Goal: Task Accomplishment & Management: Use online tool/utility

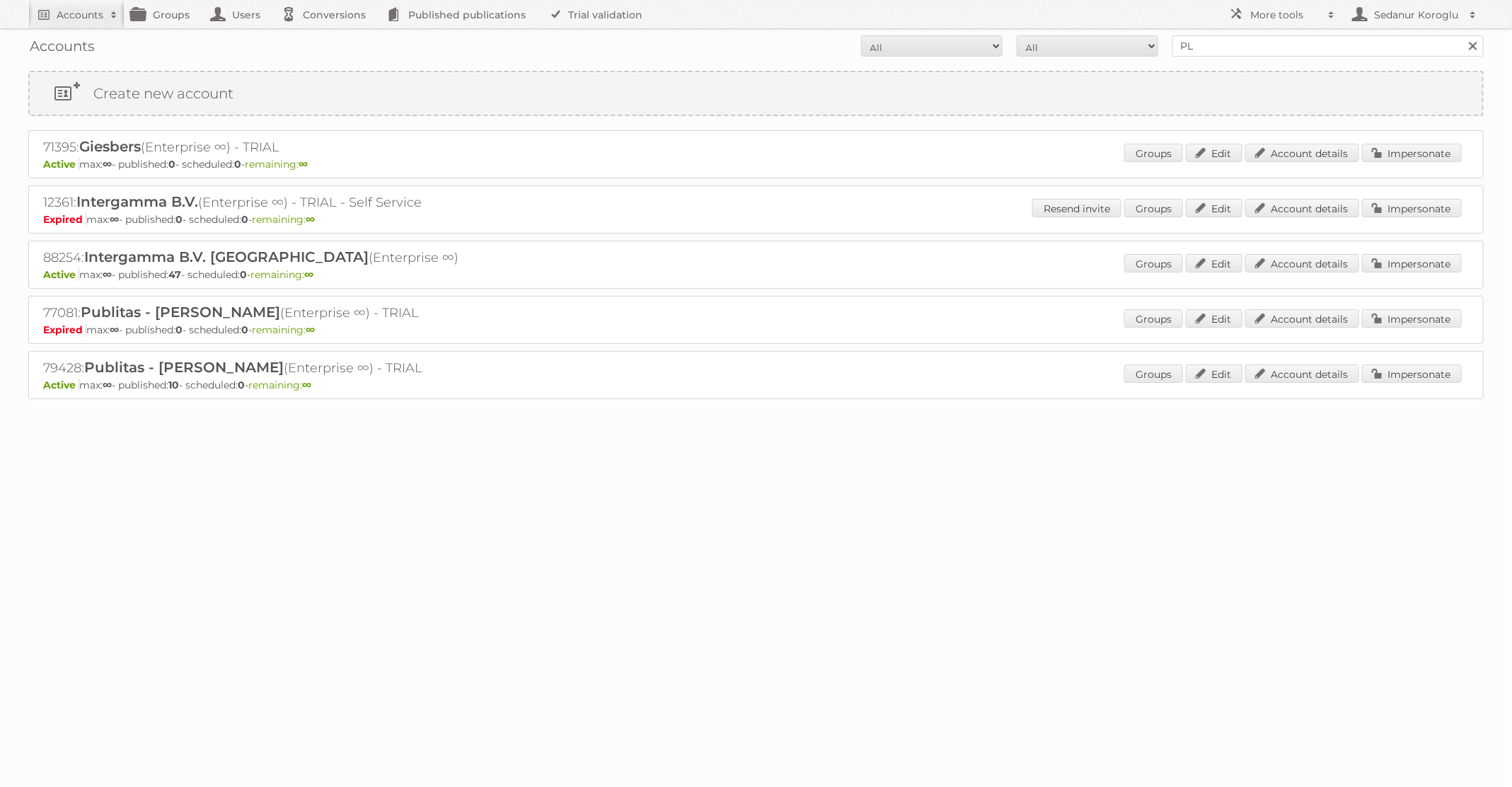
type input "Plus Retail"
click at [1461, 36] on input "Search" at bounding box center [1472, 46] width 22 height 22
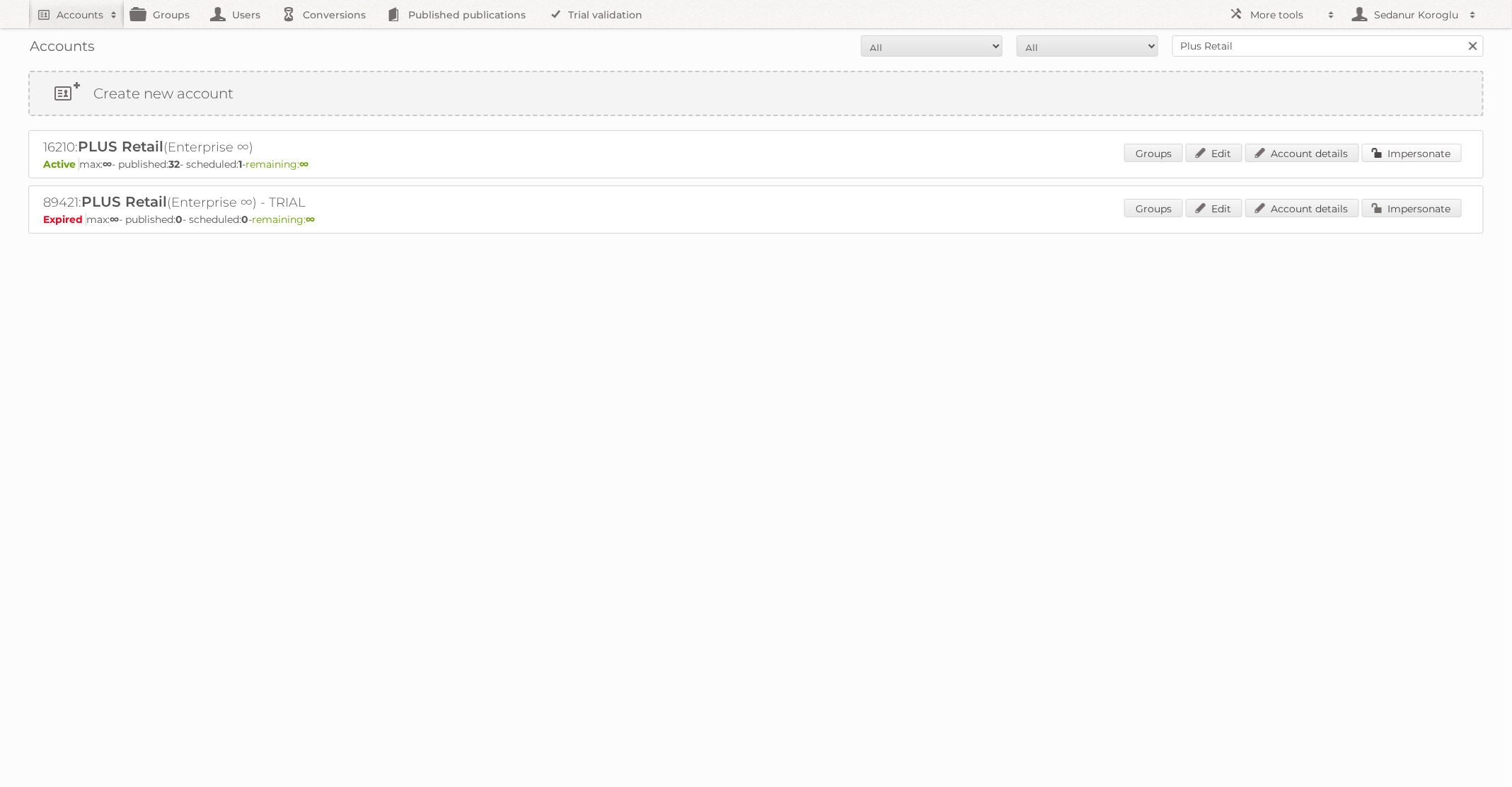
click at [1396, 146] on link "Impersonate" at bounding box center [1411, 153] width 100 height 19
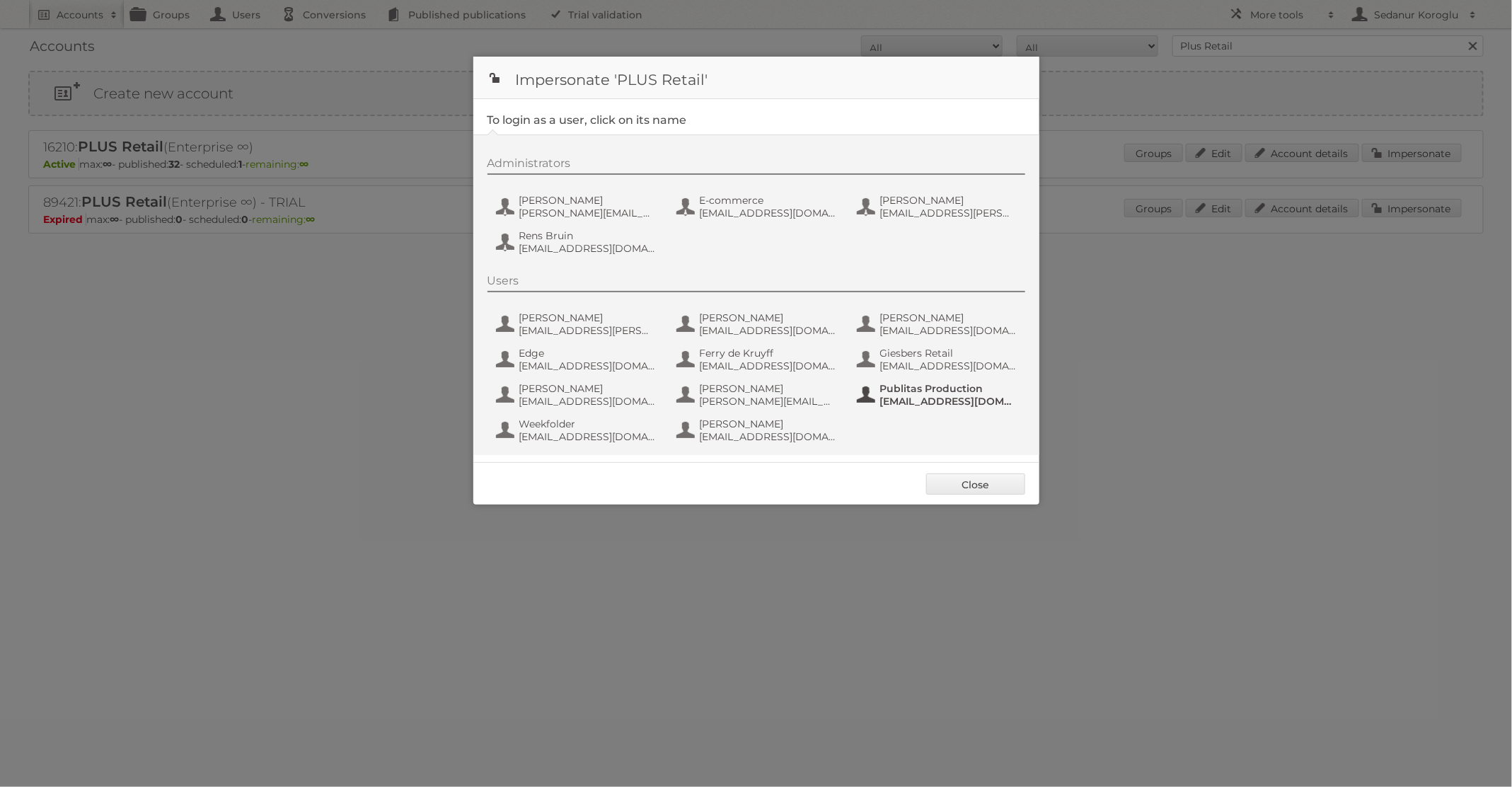
click at [890, 400] on span "[EMAIL_ADDRESS][DOMAIN_NAME]" at bounding box center [949, 401] width 137 height 13
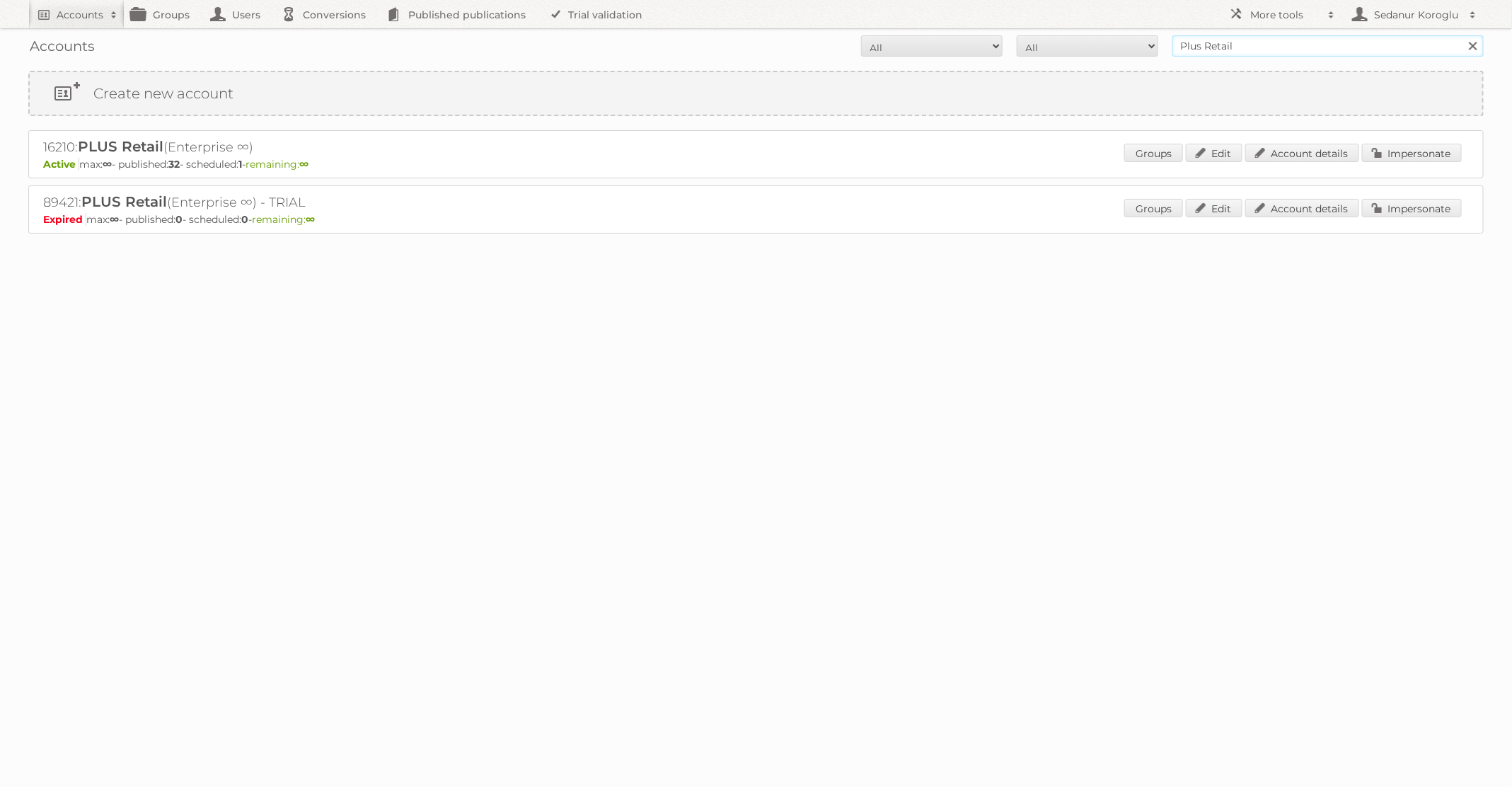
drag, startPoint x: 1242, startPoint y: 47, endPoint x: 1104, endPoint y: 45, distance: 138.0
click at [1104, 45] on form "All Active Expired Pending All Paid Trials Self service Plus Retail Search" at bounding box center [756, 46] width 1456 height 22
type input "BAUHAUS"
click at [1461, 36] on input "Search" at bounding box center [1472, 46] width 22 height 22
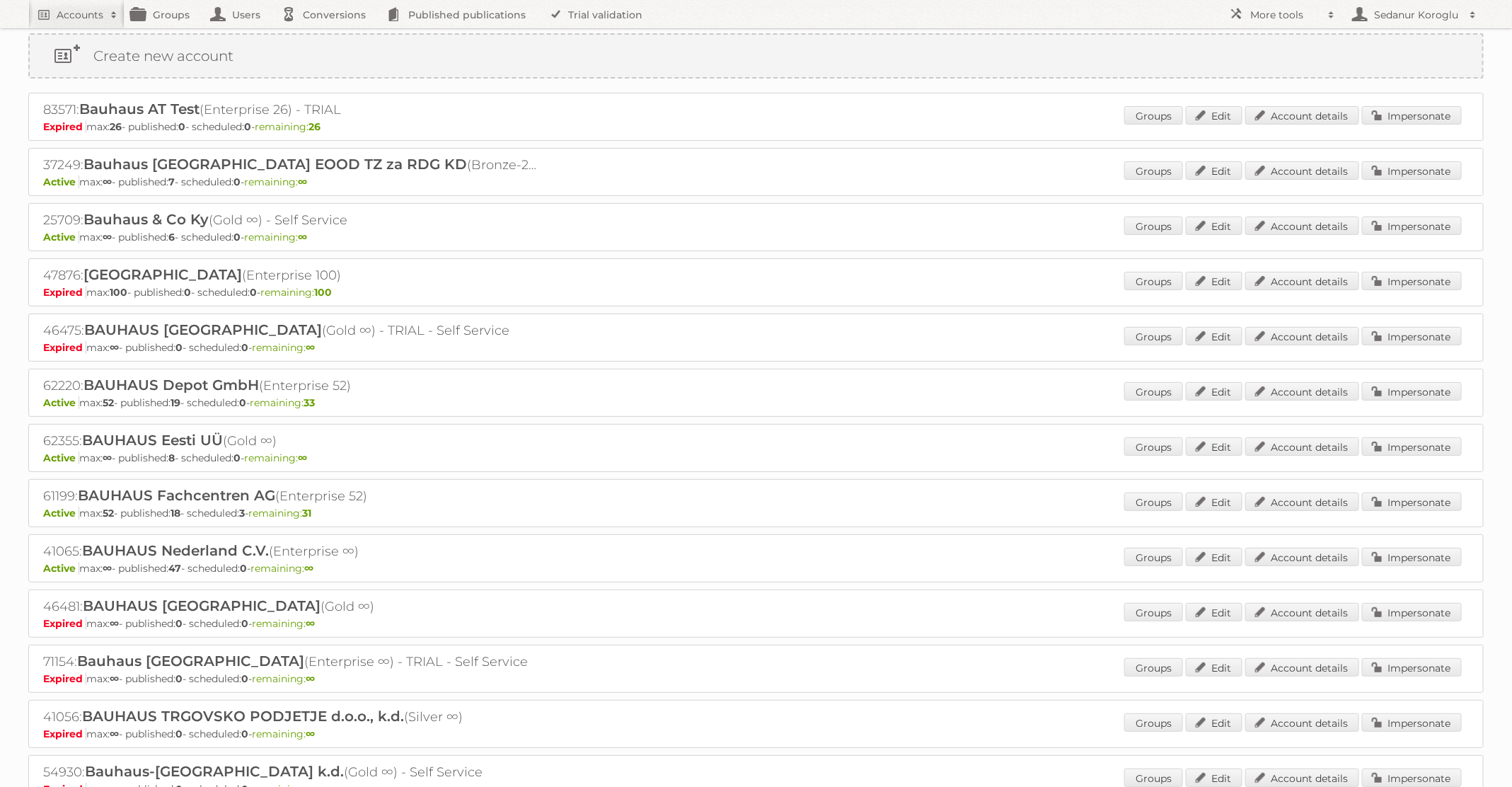
scroll to position [40, 0]
click at [1407, 545] on link "Impersonate" at bounding box center [1411, 554] width 100 height 19
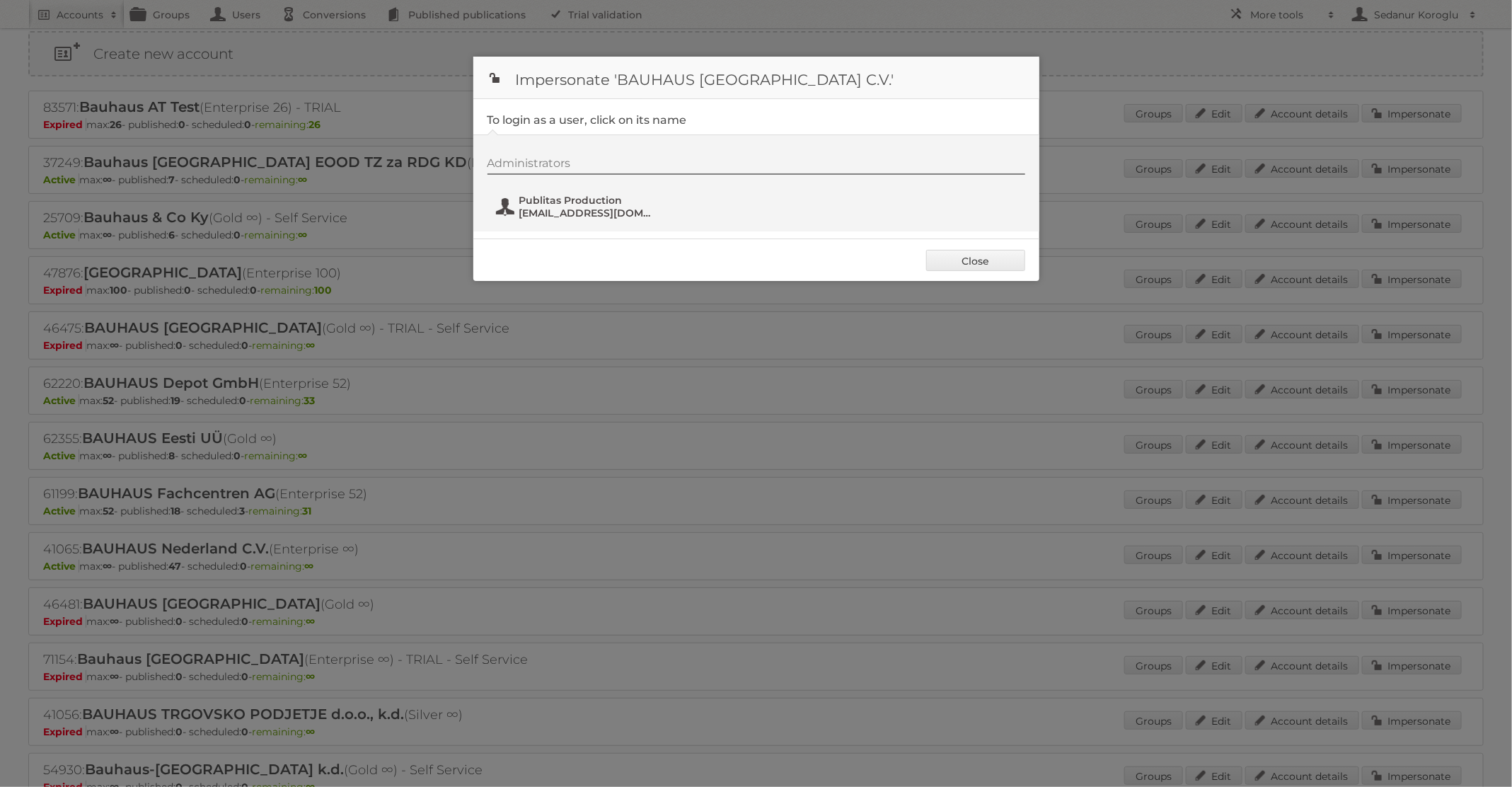
click at [517, 204] on button "Publitas Production fs+bauhaus@publitas.com" at bounding box center [577, 206] width 167 height 28
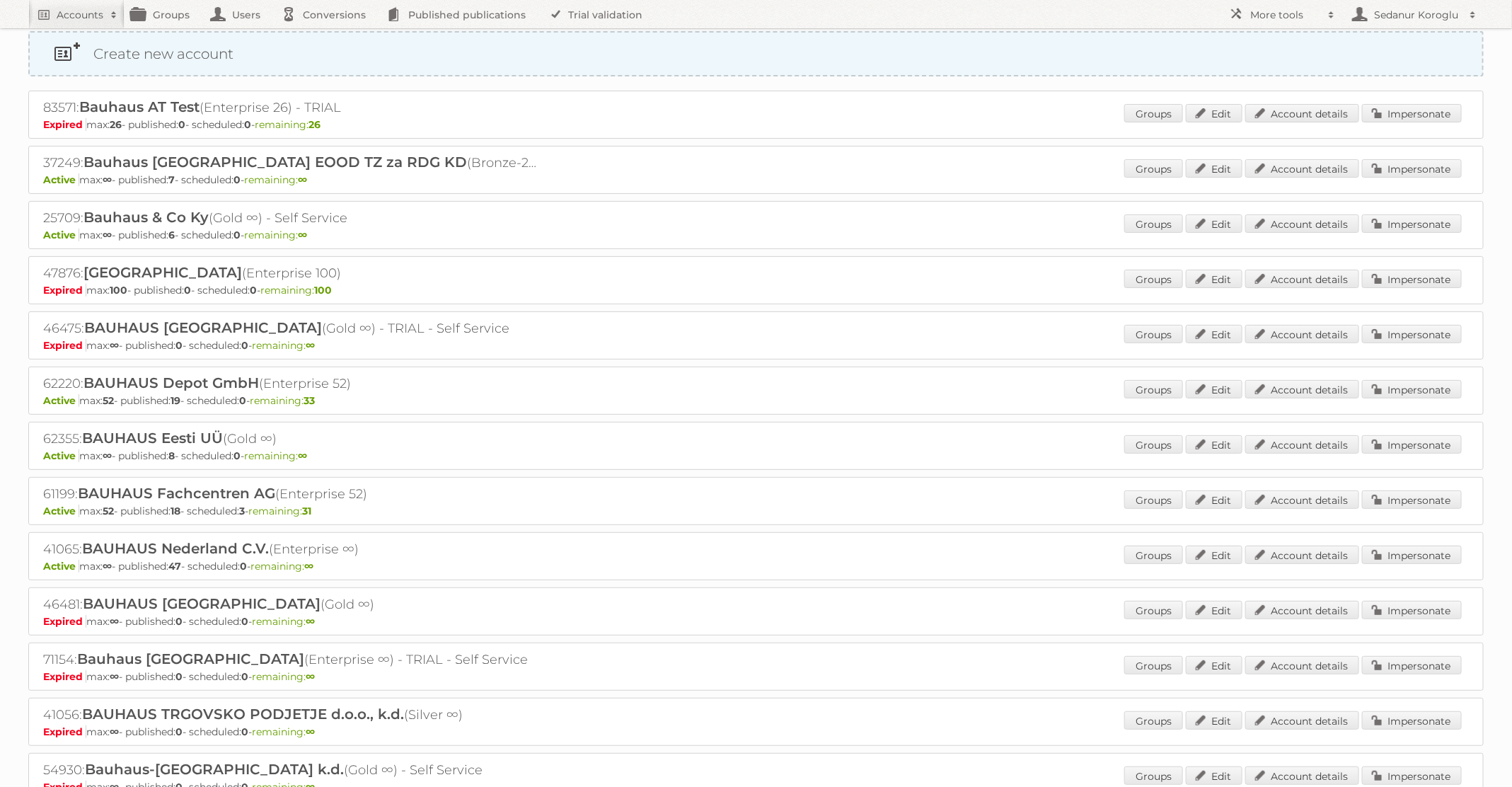
scroll to position [0, 0]
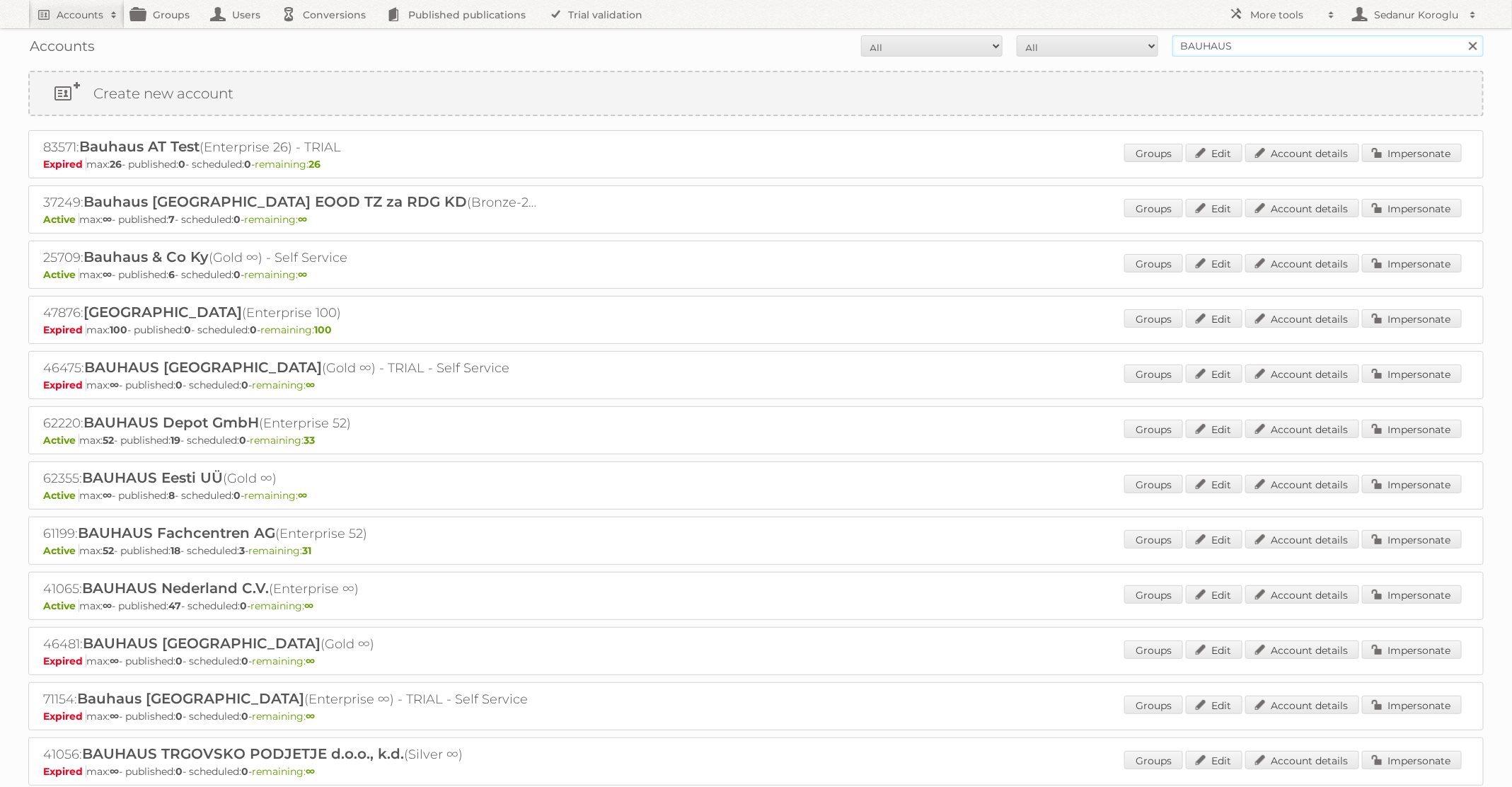
drag, startPoint x: 1247, startPoint y: 52, endPoint x: 1138, endPoint y: 31, distance: 111.0
click at [1138, 31] on div "Accounts All Active Expired Pending All Paid Trials Self service BAUHAUS Search" at bounding box center [756, 46] width 1456 height 36
type input "Action"
click at [1461, 36] on input "Search" at bounding box center [1472, 46] width 22 height 22
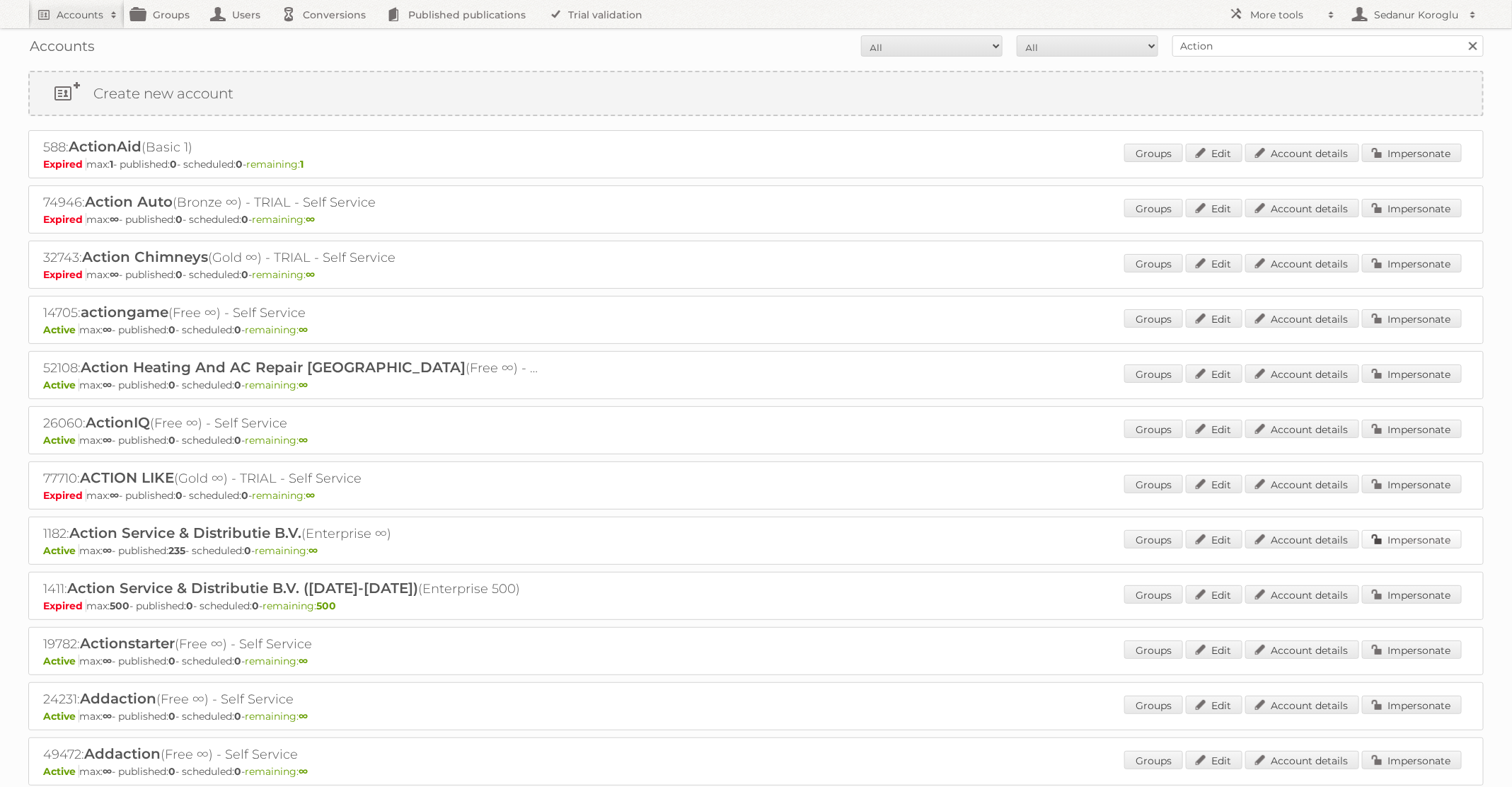
click at [1407, 539] on link "Impersonate" at bounding box center [1411, 539] width 100 height 19
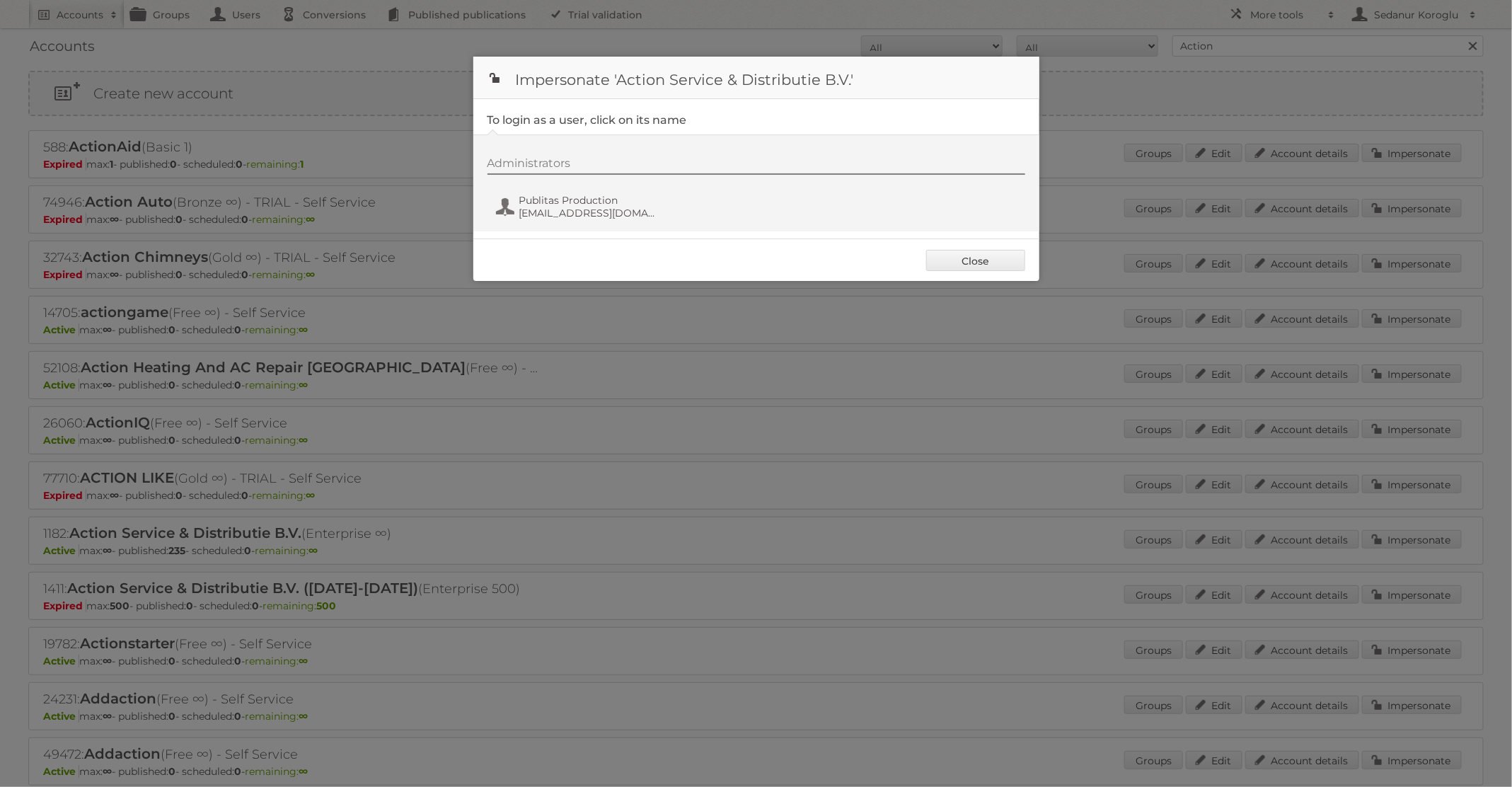
click at [567, 183] on div "Administrators Publitas Production fs+action@publitas.com" at bounding box center [764, 190] width 552 height 68
click at [571, 218] on button "Publitas Production fs+action@publitas.com" at bounding box center [577, 206] width 167 height 28
